Goal: Check status: Check status

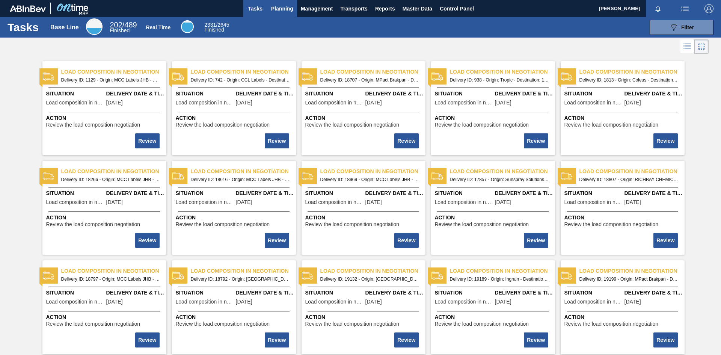
click at [272, 8] on span "Planning" at bounding box center [282, 8] width 22 height 9
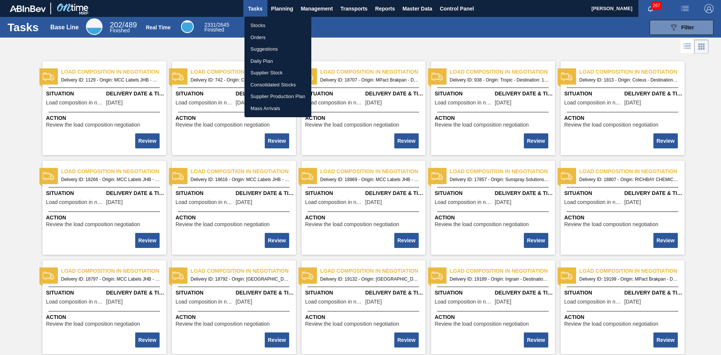
click at [270, 21] on li "Stocks" at bounding box center [278, 26] width 67 height 12
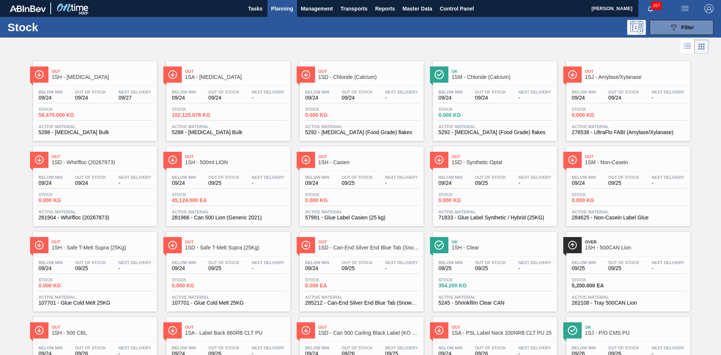
click at [229, 106] on div "Below Min 09/24 Out Of Stock 09/24 Next Delivery - Stock 102,125.678 KG Active …" at bounding box center [228, 111] width 124 height 51
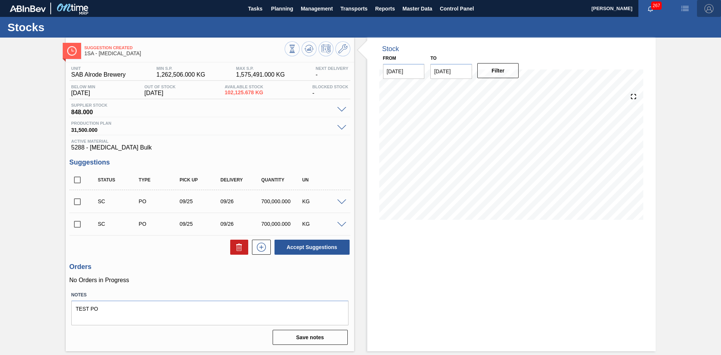
click at [708, 3] on button "button" at bounding box center [709, 8] width 24 height 17
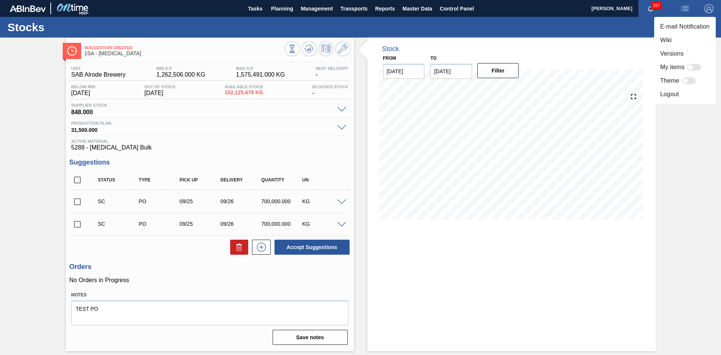
click at [674, 51] on li "Versions" at bounding box center [686, 54] width 62 height 14
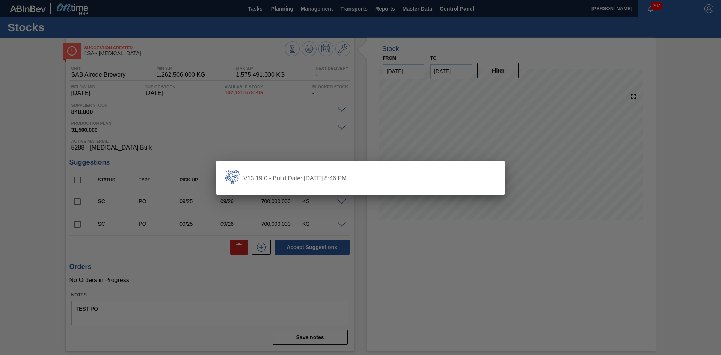
click at [230, 132] on div at bounding box center [360, 177] width 721 height 355
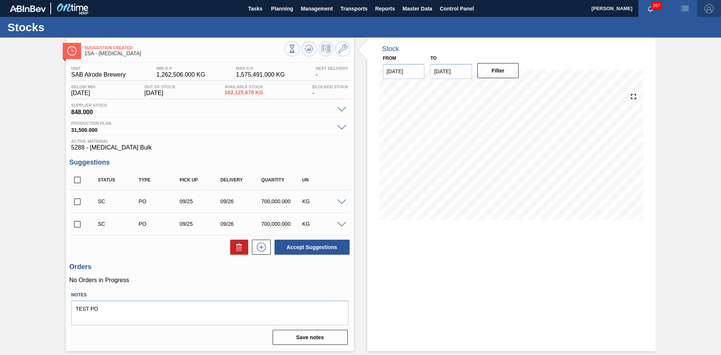
click at [710, 8] on img "button" at bounding box center [709, 8] width 9 height 9
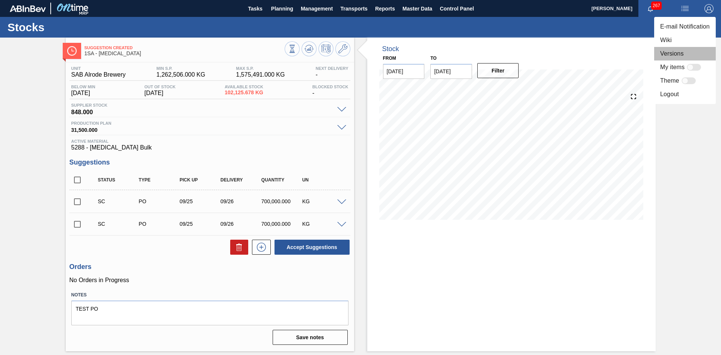
click at [687, 55] on li "Versions" at bounding box center [686, 54] width 62 height 14
